Goal: Task Accomplishment & Management: Use online tool/utility

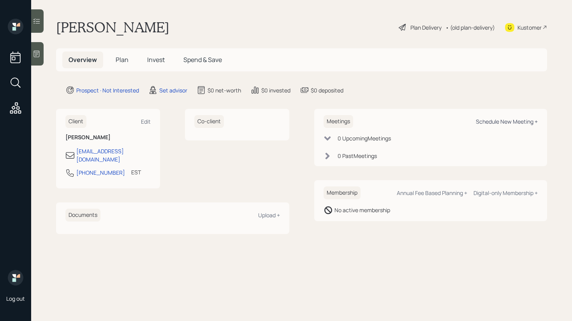
click at [510, 120] on div "Schedule New Meeting +" at bounding box center [507, 121] width 62 height 7
select select "round-[PERSON_NAME]"
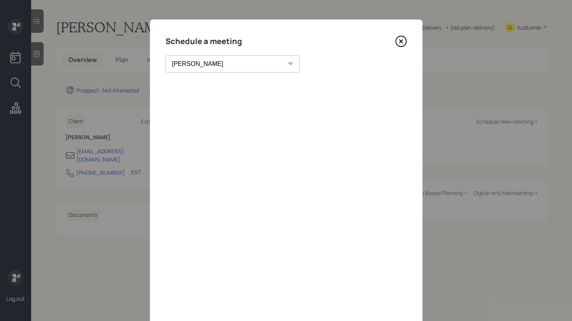
click at [225, 74] on div "Schedule a meeting [PERSON_NAME] [PERSON_NAME] [PERSON_NAME] [PERSON_NAME] [PER…" at bounding box center [286, 175] width 273 height 312
click at [225, 65] on div "[PERSON_NAME] [PERSON_NAME] [PERSON_NAME] [PERSON_NAME] [PERSON_NAME] [PERSON_N…" at bounding box center [233, 63] width 134 height 17
click at [214, 64] on select "[PERSON_NAME] [PERSON_NAME] [PERSON_NAME] [PERSON_NAME] [PERSON_NAME] [PERSON_N…" at bounding box center [233, 63] width 134 height 17
click at [399, 41] on icon at bounding box center [402, 41] width 12 height 12
